Goal: Information Seeking & Learning: Learn about a topic

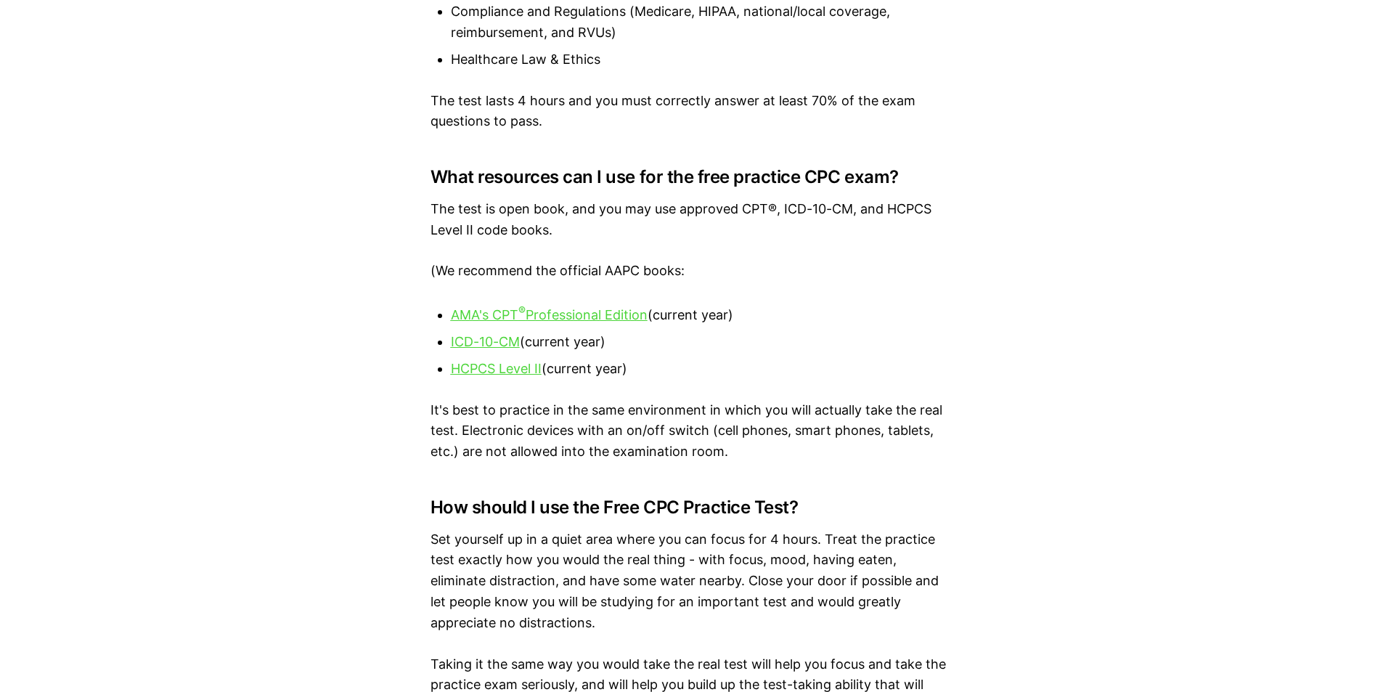
scroll to position [1670, 0]
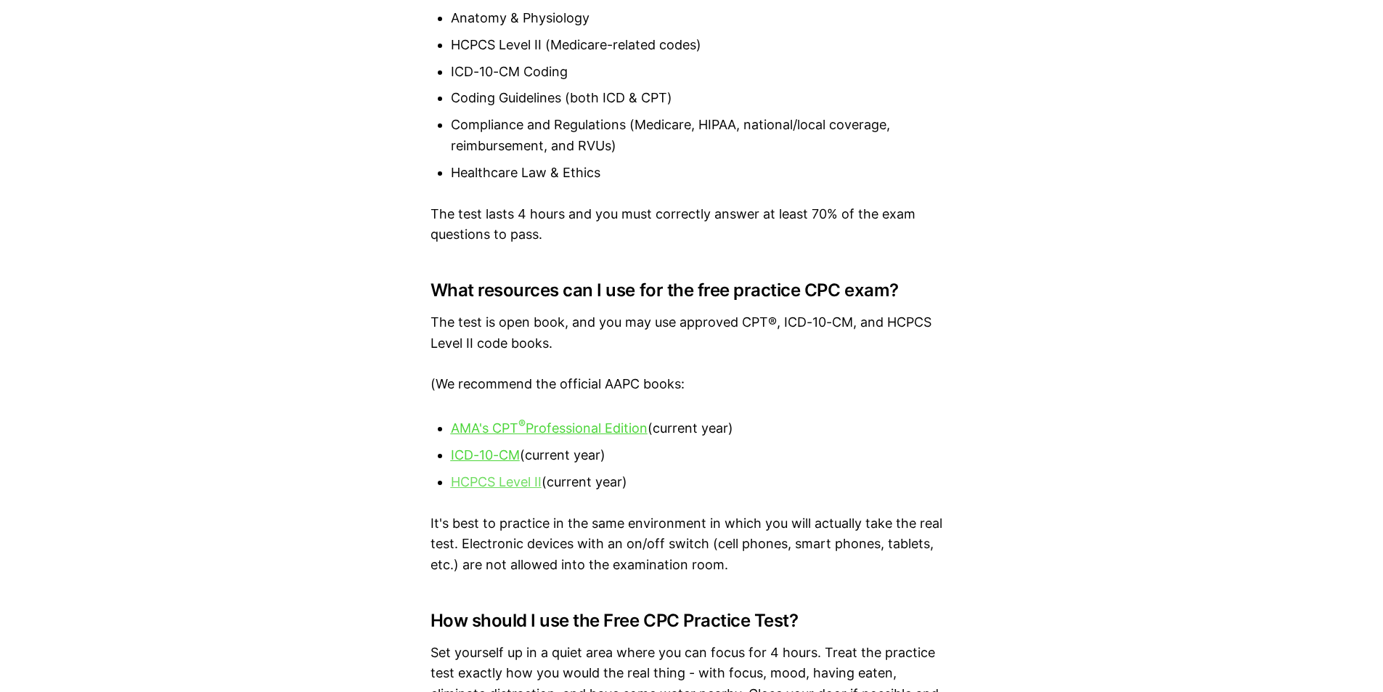
click at [497, 483] on u "HCPCS Level II" at bounding box center [496, 481] width 91 height 15
click at [541, 427] on u "AMA's CPT ® Professional Edition" at bounding box center [549, 427] width 197 height 15
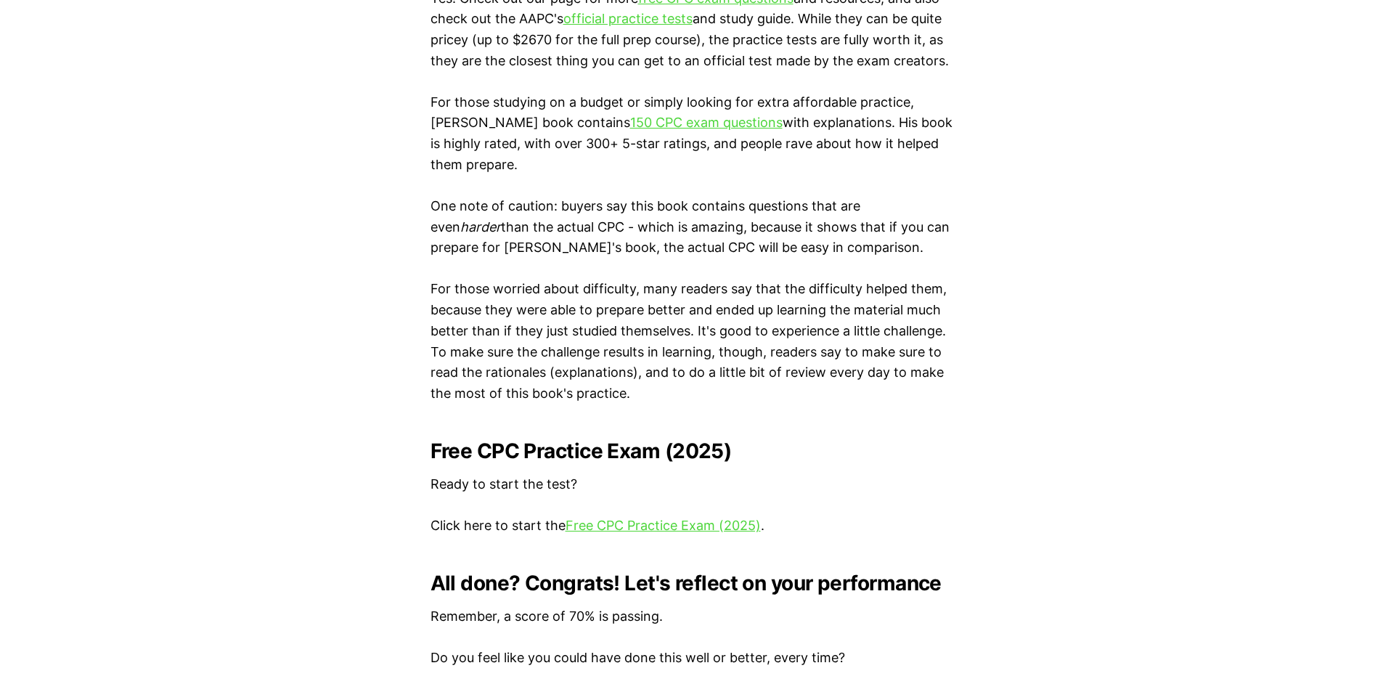
scroll to position [2686, 0]
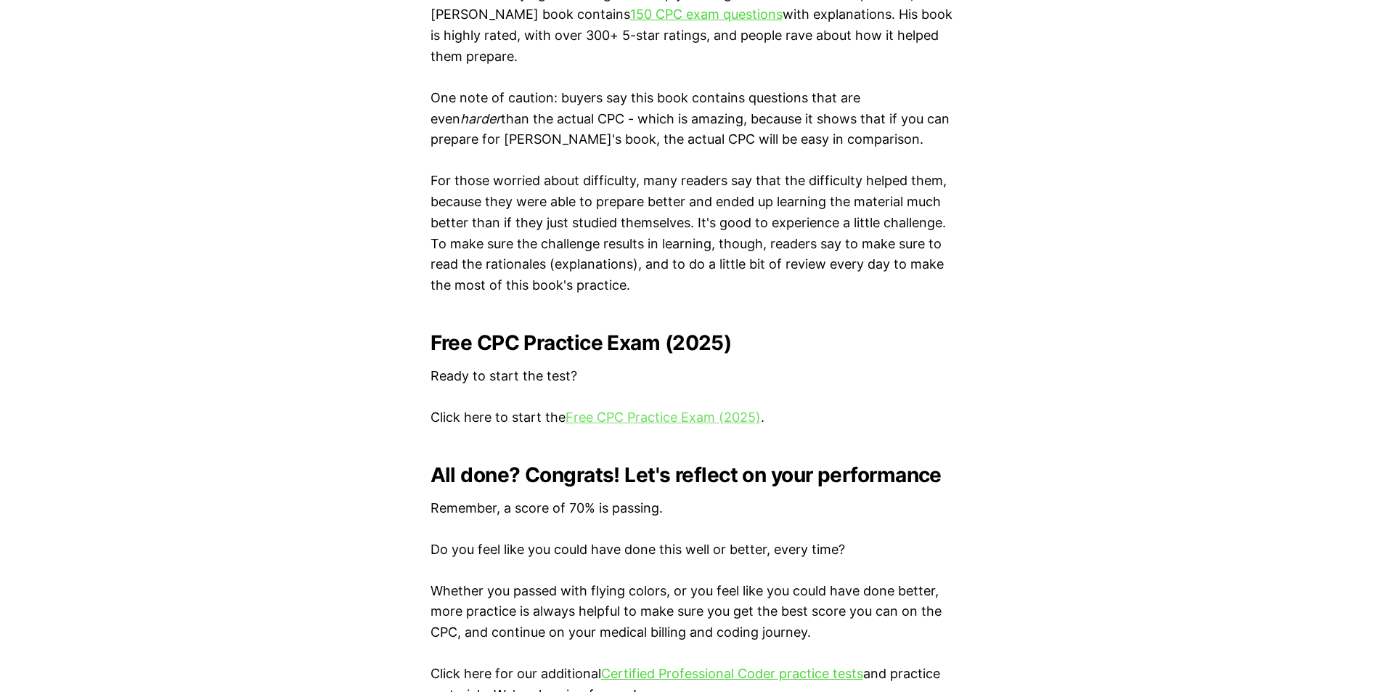
click at [606, 420] on link "Free CPC Practice Exam (2025)" at bounding box center [662, 416] width 195 height 15
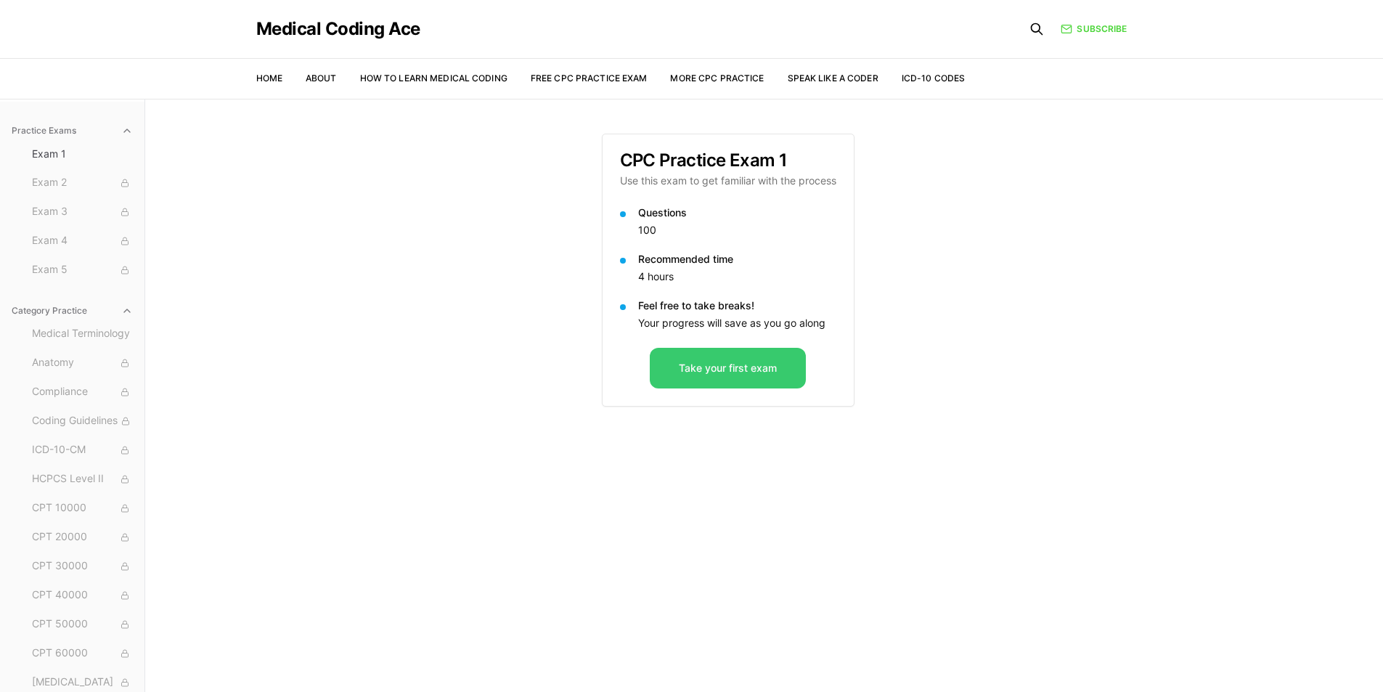
click at [728, 361] on button "Take your first exam" at bounding box center [728, 368] width 156 height 41
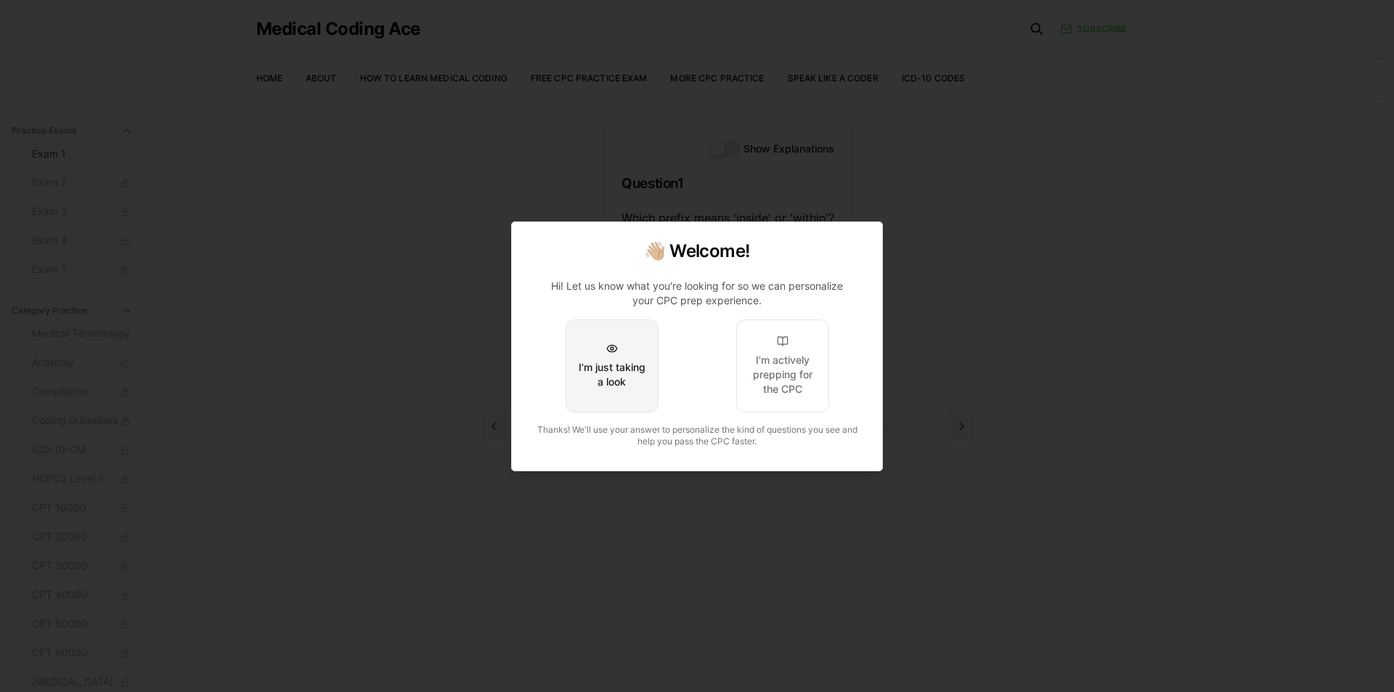
click at [598, 360] on div "I'm just taking a look" at bounding box center [612, 374] width 68 height 29
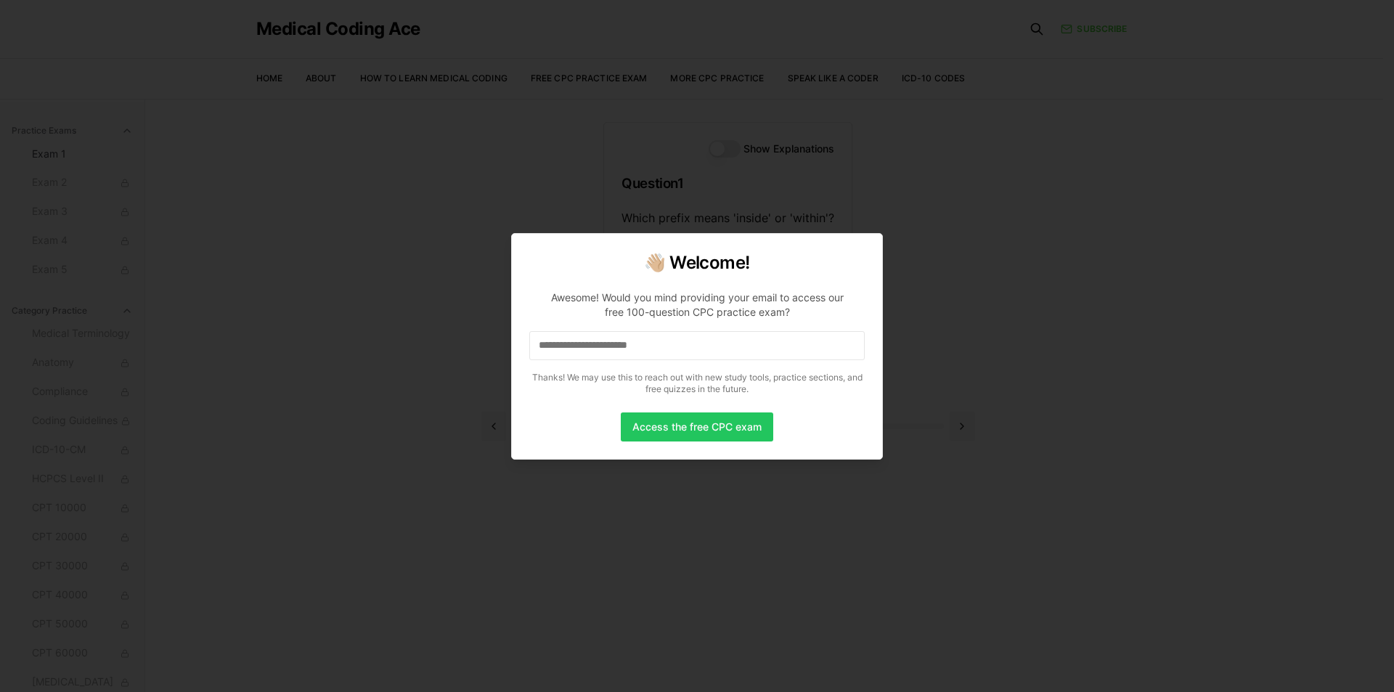
click at [666, 186] on div at bounding box center [697, 346] width 1394 height 692
